Goal: Information Seeking & Learning: Find specific fact

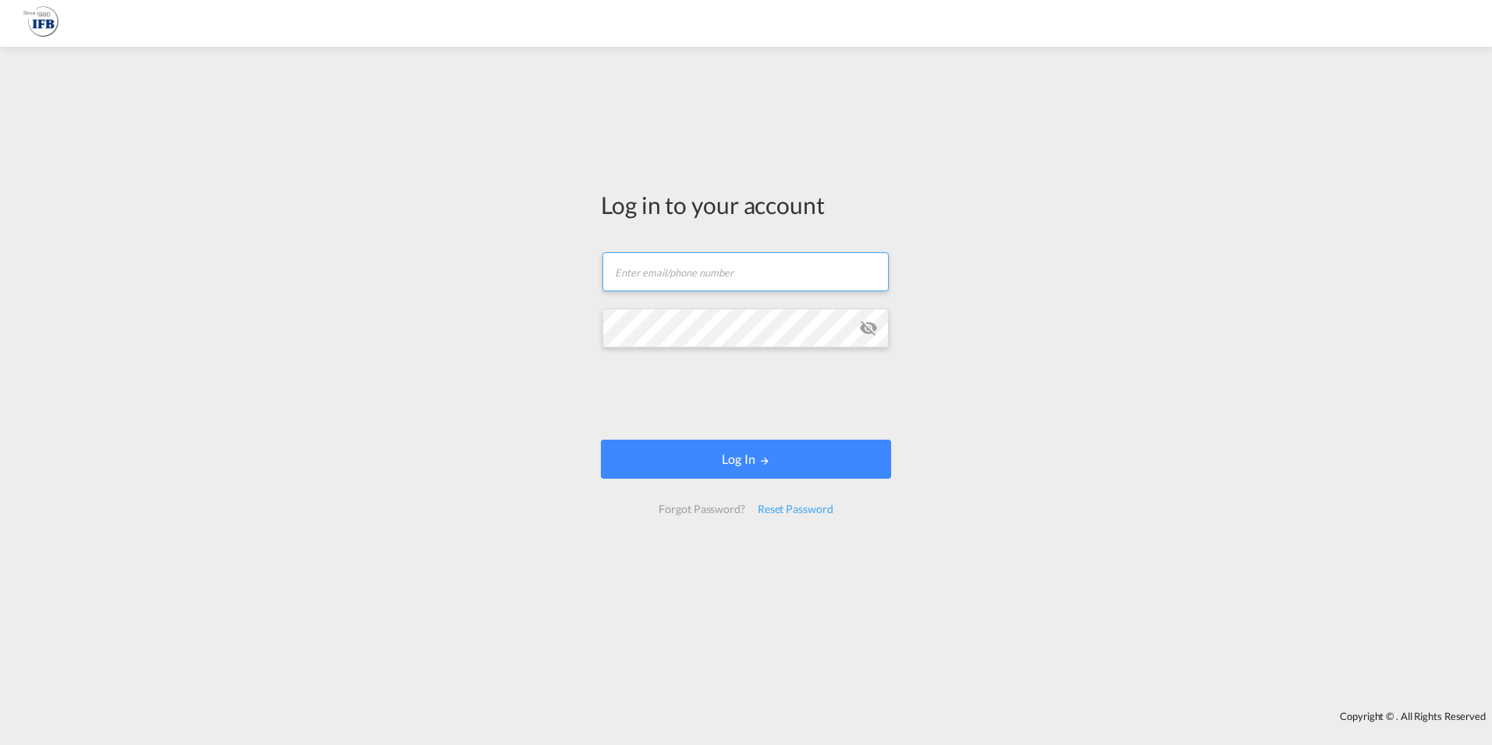
click at [719, 279] on input "text" at bounding box center [746, 271] width 286 height 39
type input "frank.mielke@ifbhamburg.de"
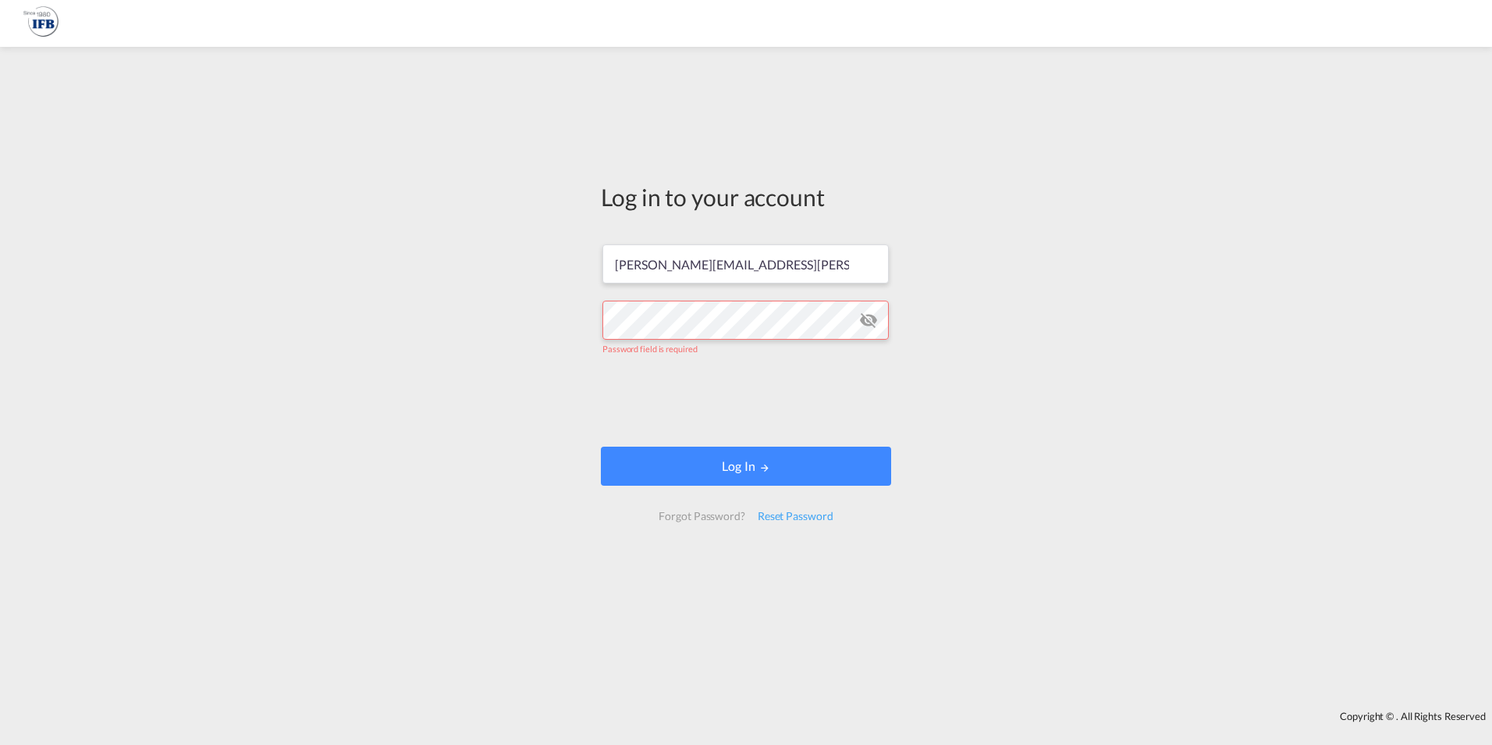
click at [875, 320] on md-icon "icon-eye-off" at bounding box center [868, 320] width 19 height 19
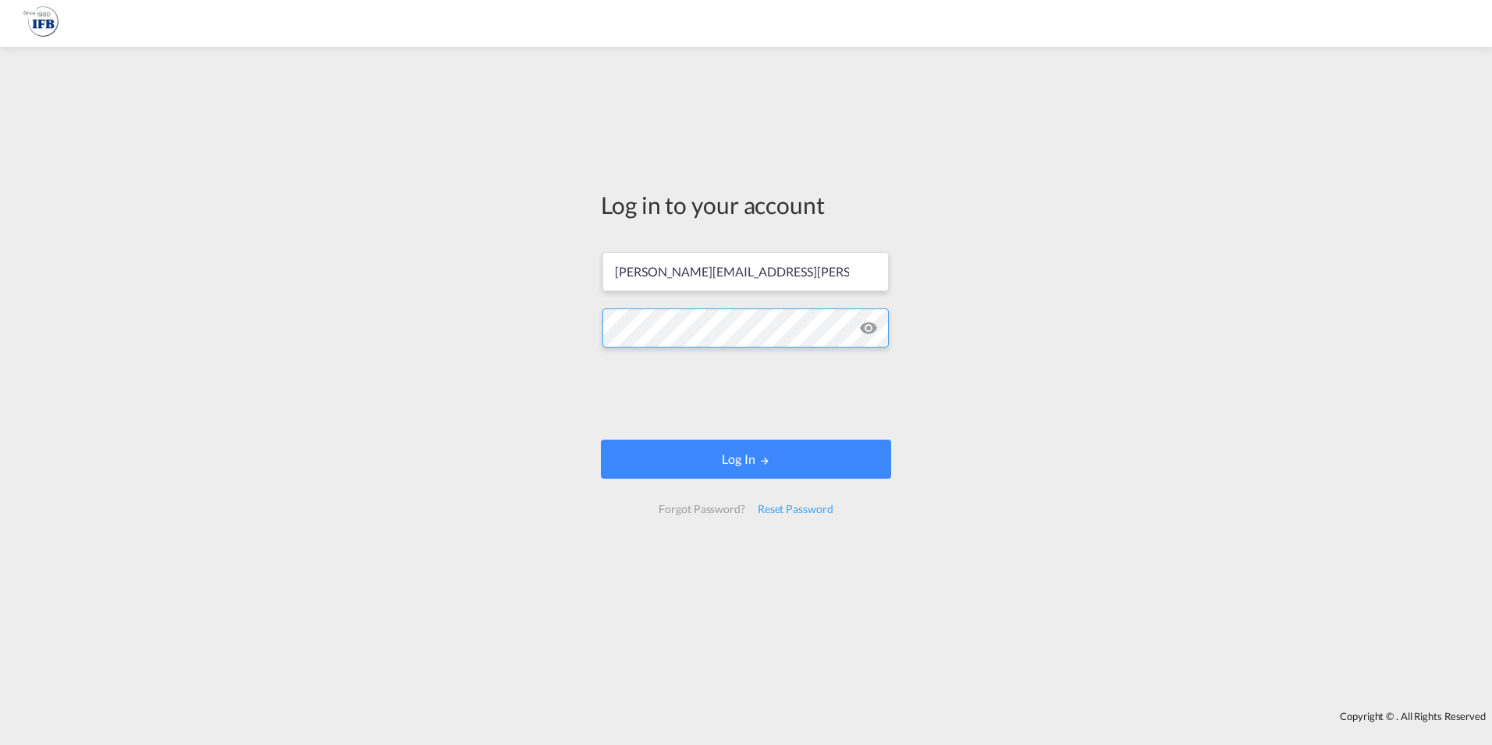
click at [601, 439] on button "Log In" at bounding box center [746, 458] width 290 height 39
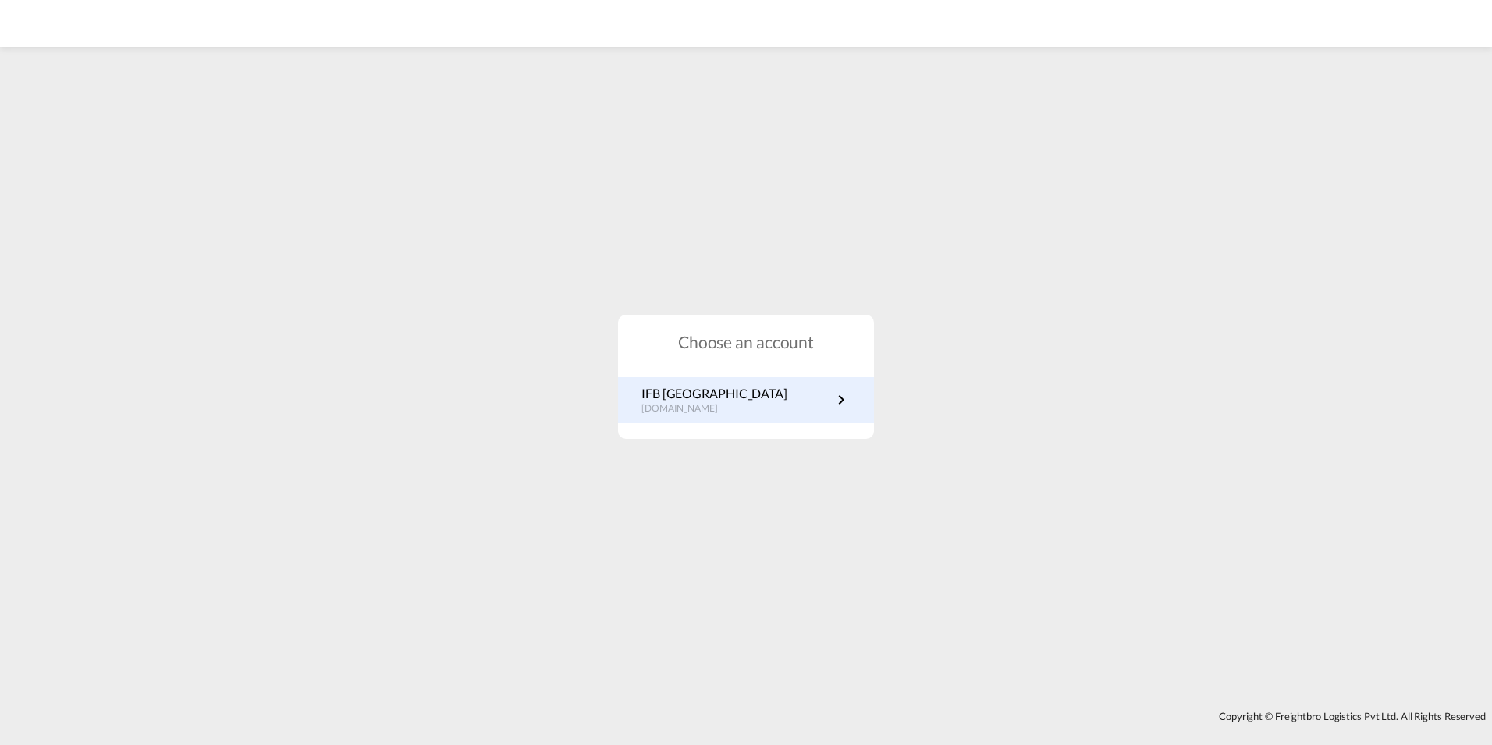
click at [688, 400] on p "IFB Germany" at bounding box center [715, 393] width 146 height 17
